Goal: Information Seeking & Learning: Learn about a topic

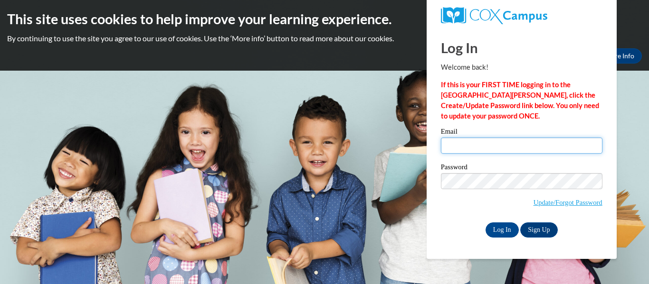
click at [518, 149] on input "Email" at bounding box center [521, 146] width 161 height 16
type input "alexis.jenkins@scott.k12.ms.us"
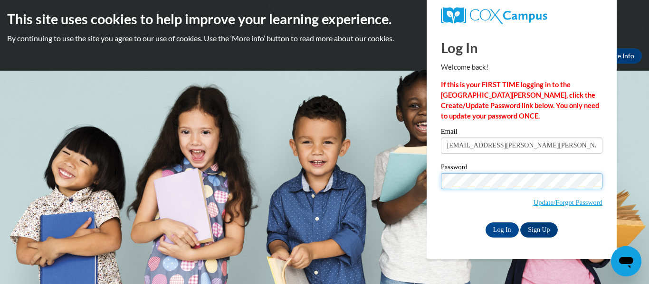
click at [485, 223] on input "Log In" at bounding box center [501, 230] width 33 height 15
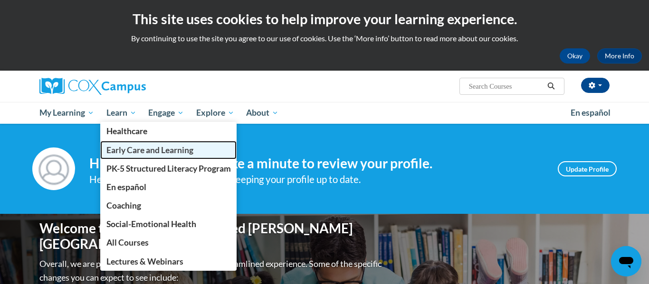
click at [141, 155] on link "Early Care and Learning" at bounding box center [168, 150] width 137 height 19
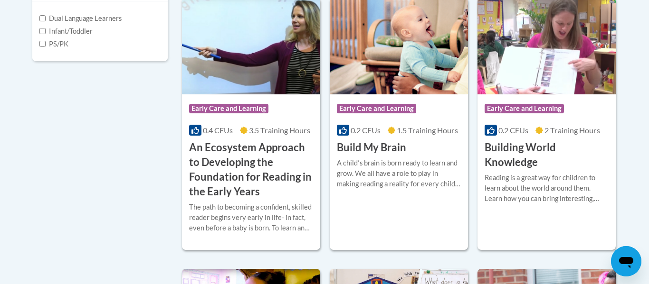
scroll to position [379, 0]
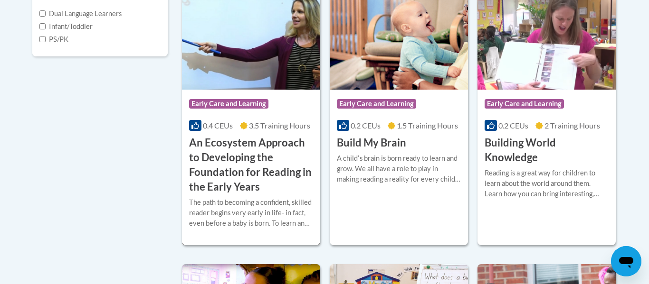
click at [218, 179] on h3 "An Ecosystem Approach to Developing the Foundation for Reading in the Early Yea…" at bounding box center [251, 165] width 124 height 58
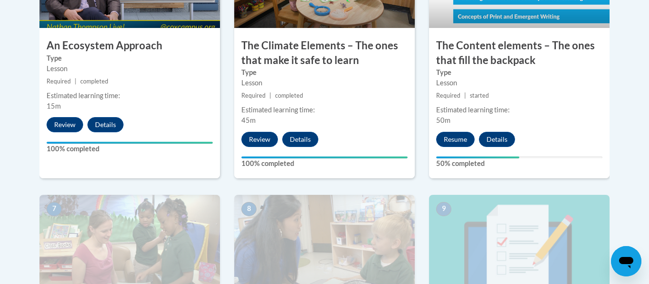
scroll to position [675, 0]
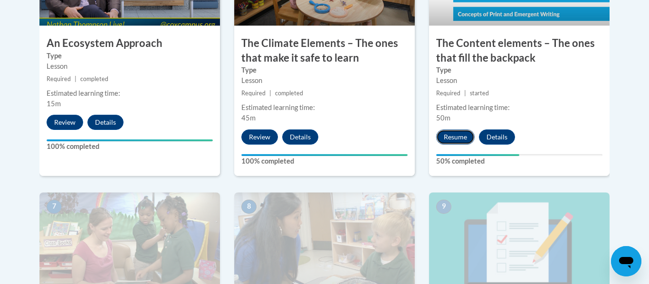
click at [463, 136] on button "Resume" at bounding box center [455, 137] width 38 height 15
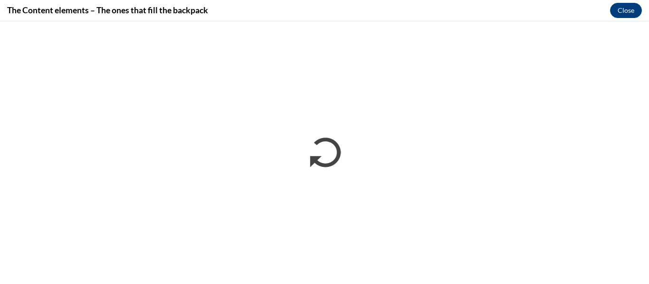
scroll to position [0, 0]
